Goal: Information Seeking & Learning: Check status

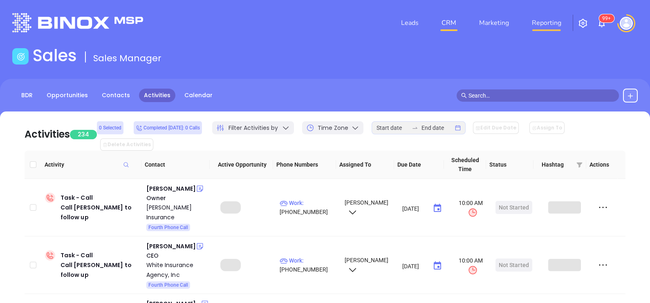
click at [547, 22] on link "Reporting" at bounding box center [546, 23] width 36 height 16
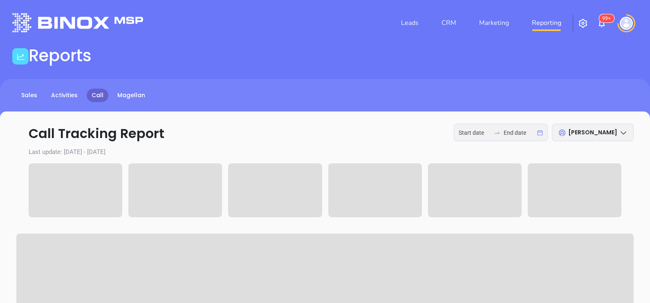
type input "[DATE]"
click at [490, 140] on div "[DATE] [DATE]" at bounding box center [500, 133] width 94 height 18
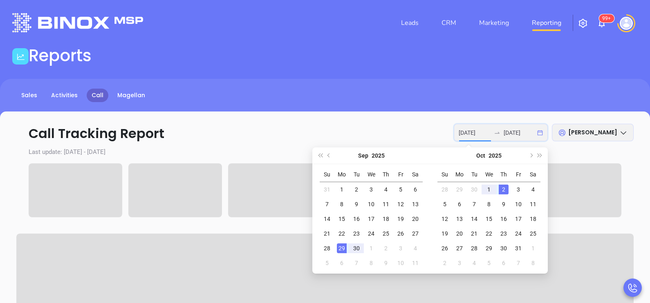
click at [491, 137] on div "[DATE] [DATE]" at bounding box center [500, 133] width 94 height 18
type input "[DATE]"
click at [489, 188] on div "1" at bounding box center [489, 190] width 10 height 10
type input "[DATE]"
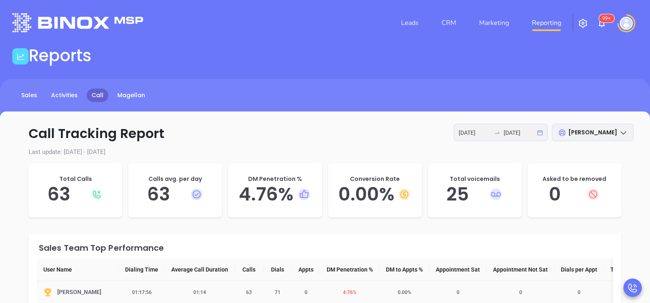
click at [347, 294] on span "4.76 %" at bounding box center [349, 293] width 23 height 6
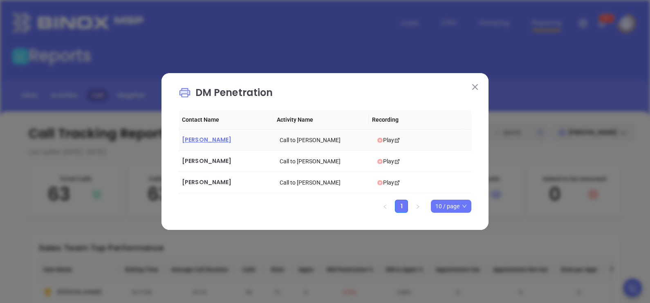
click at [202, 139] on span "[PERSON_NAME]" at bounding box center [206, 140] width 49 height 8
click at [193, 160] on span "[PERSON_NAME]" at bounding box center [206, 161] width 49 height 8
click at [202, 181] on span "[PERSON_NAME]" at bounding box center [206, 182] width 49 height 8
click at [476, 89] on img at bounding box center [475, 87] width 6 height 6
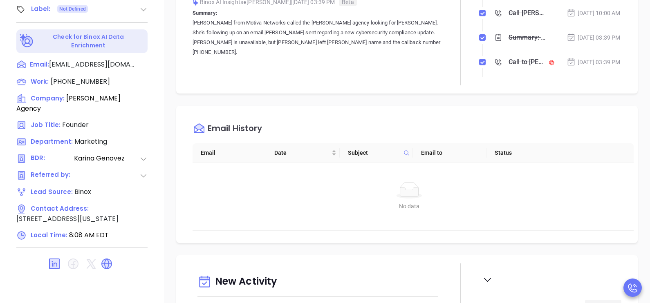
scroll to position [367, 0]
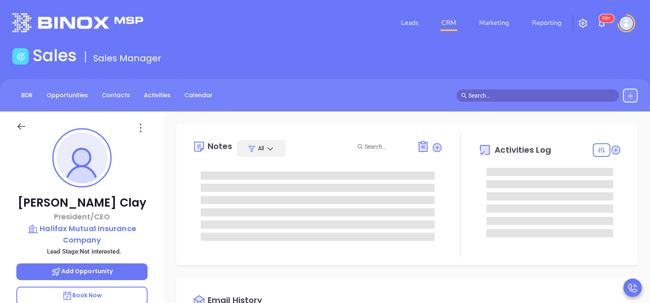
type input "[DATE]"
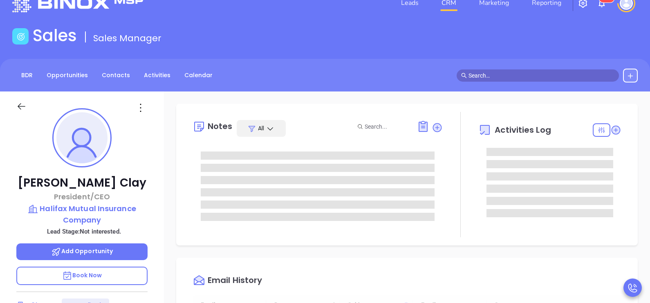
scroll to position [166, 0]
type input "[PERSON_NAME]"
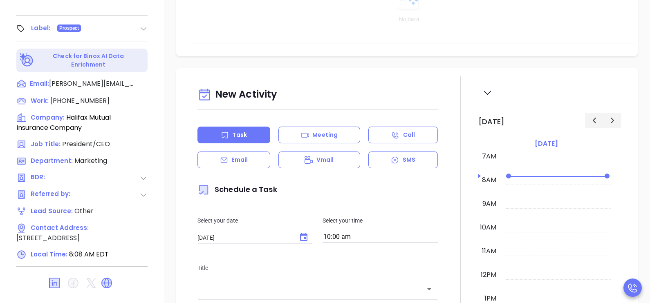
scroll to position [380, 0]
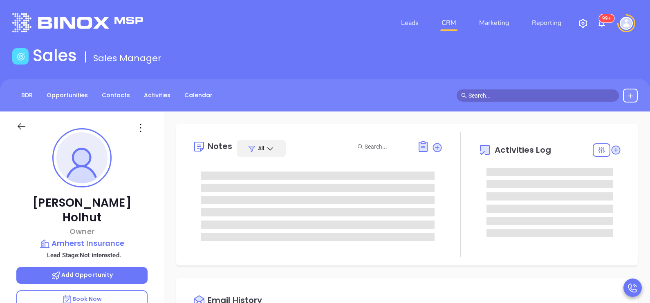
type input "[DATE]"
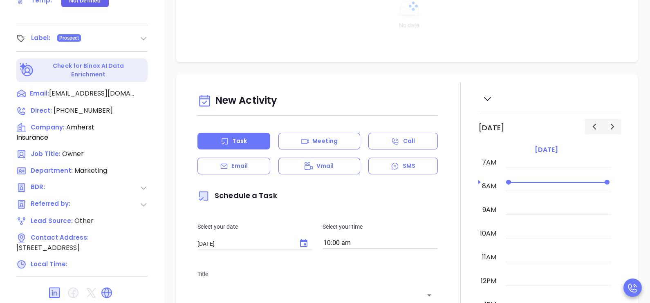
scroll to position [380, 0]
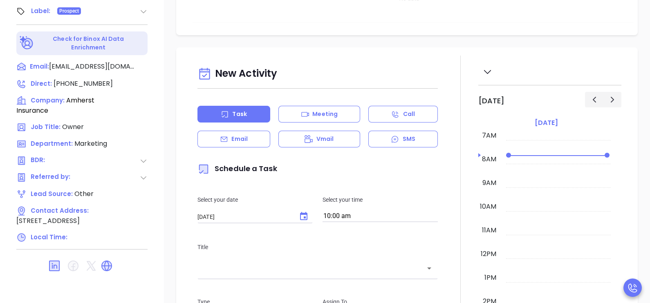
type input "[PERSON_NAME]"
